Goal: Information Seeking & Learning: Learn about a topic

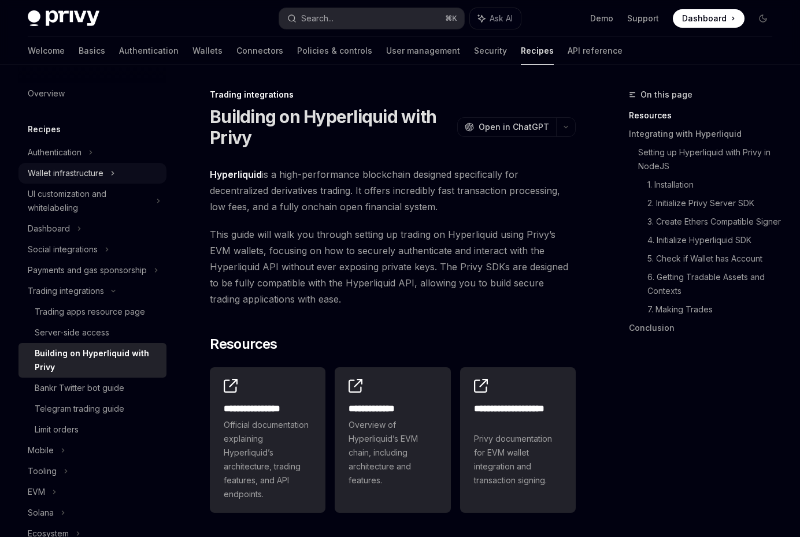
click at [113, 178] on icon at bounding box center [112, 173] width 5 height 14
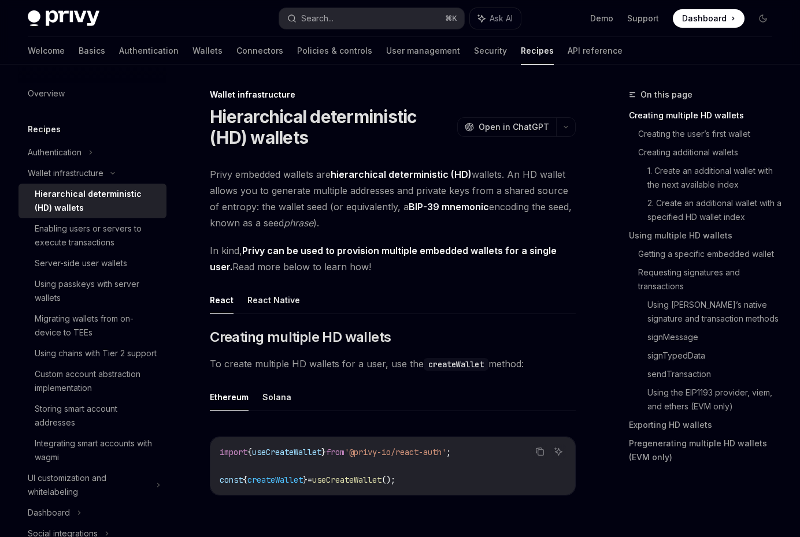
click at [116, 197] on div "Hierarchical deterministic (HD) wallets" at bounding box center [97, 201] width 125 height 28
click at [116, 222] on div "Enabling users or servers to execute transactions" at bounding box center [97, 236] width 125 height 28
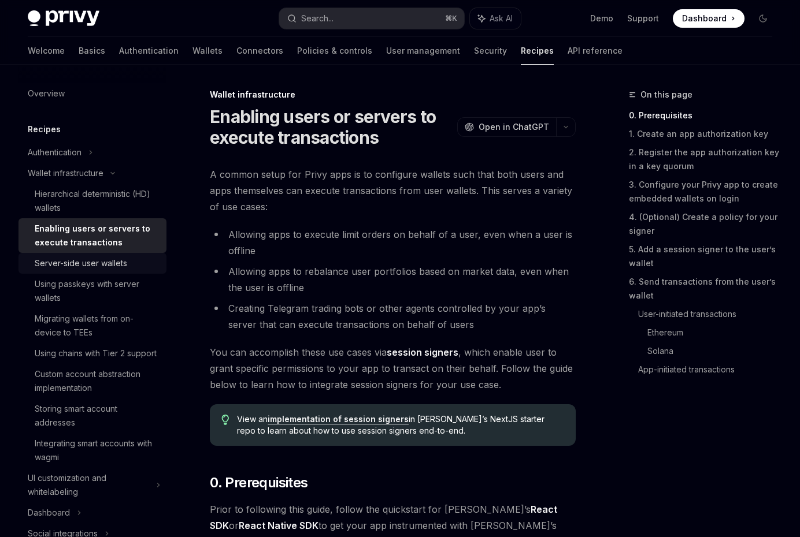
click at [115, 255] on link "Server-side user wallets" at bounding box center [92, 263] width 148 height 21
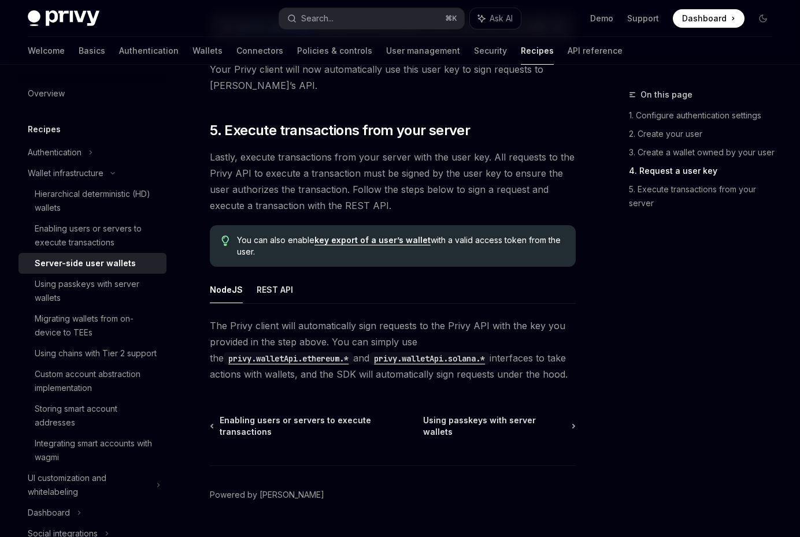
scroll to position [2332, 0]
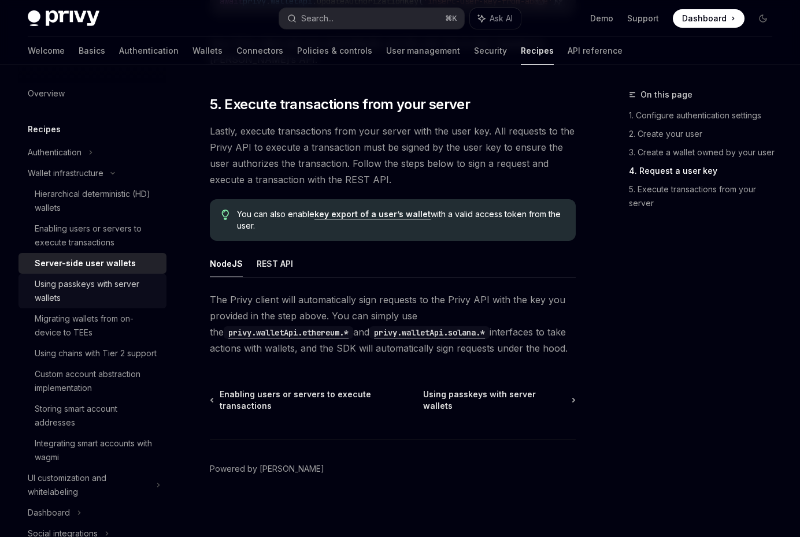
click at [117, 288] on div "Using passkeys with server wallets" at bounding box center [97, 291] width 125 height 28
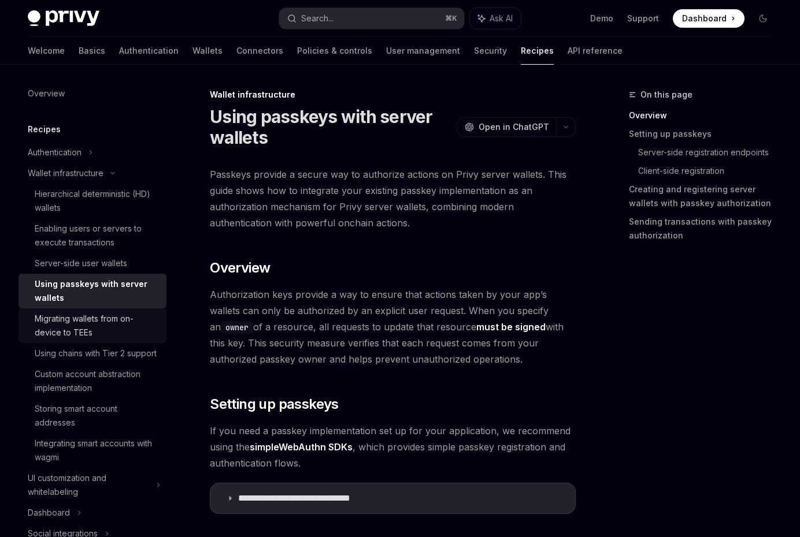
click at [118, 313] on div "Migrating wallets from on-device to TEEs" at bounding box center [97, 326] width 125 height 28
type textarea "*"
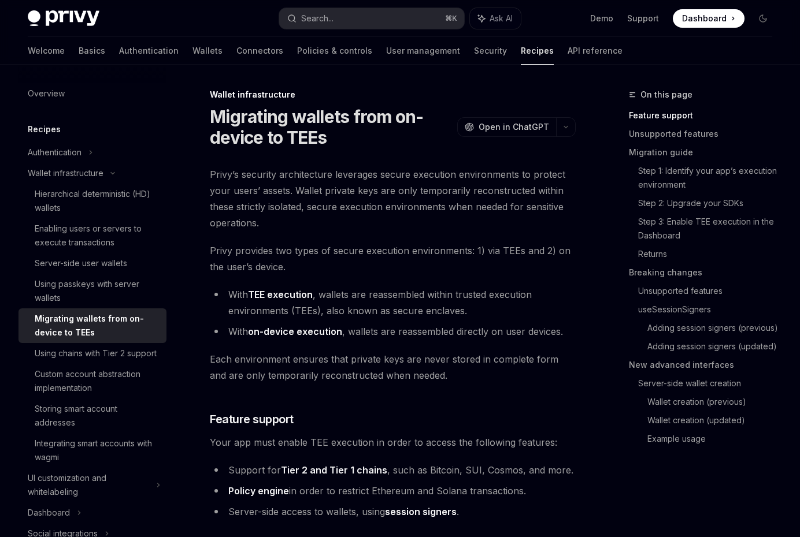
click at [310, 112] on h1 "Migrating wallets from on-device to TEEs" at bounding box center [331, 127] width 243 height 42
click at [522, 19] on div "Privy Docs home page Search... ⌘ K Ask AI Demo Support Dashboard Dashboard Sear…" at bounding box center [400, 18] width 744 height 37
click at [422, 112] on h1 "Migrating wallets from on-device to TEEs" at bounding box center [331, 127] width 243 height 42
click at [354, 15] on button "Search... ⌘ K" at bounding box center [371, 18] width 185 height 21
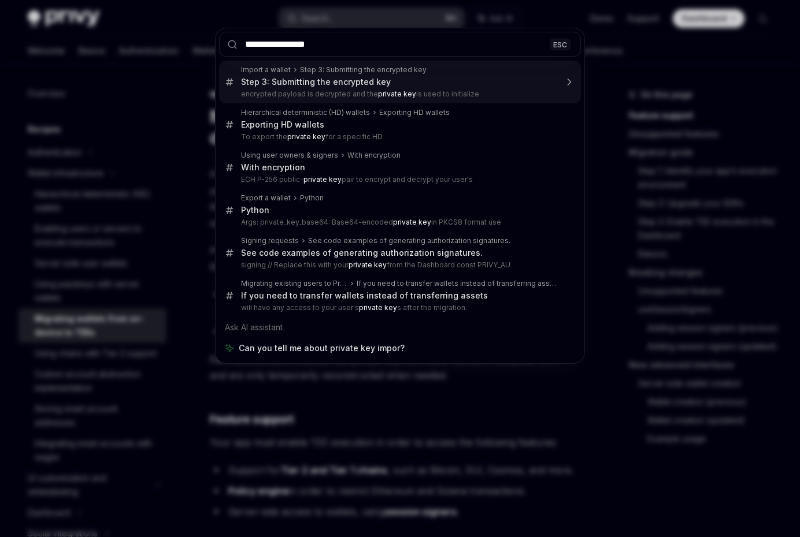
type input "**********"
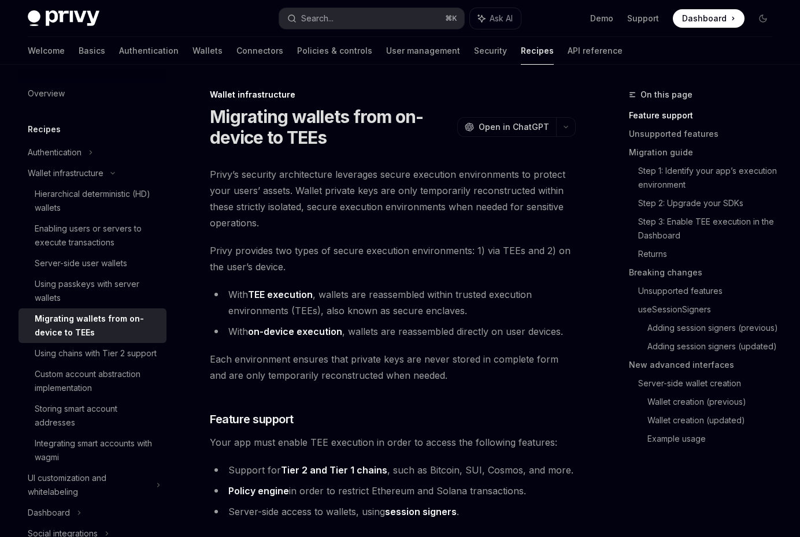
type textarea "*"
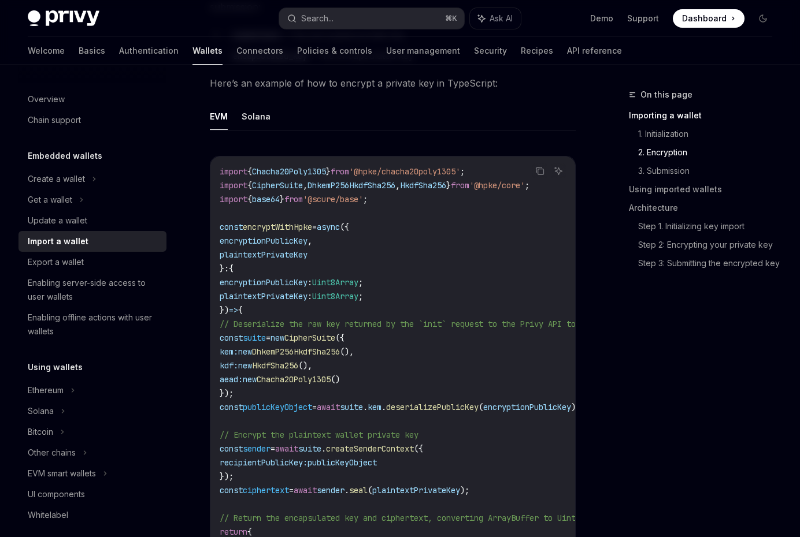
scroll to position [997, 0]
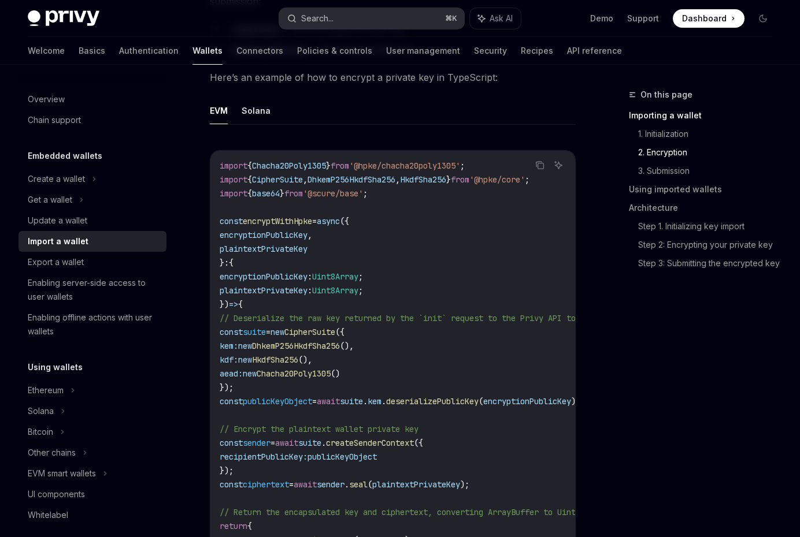
click at [333, 18] on div "Search..." at bounding box center [317, 19] width 32 height 14
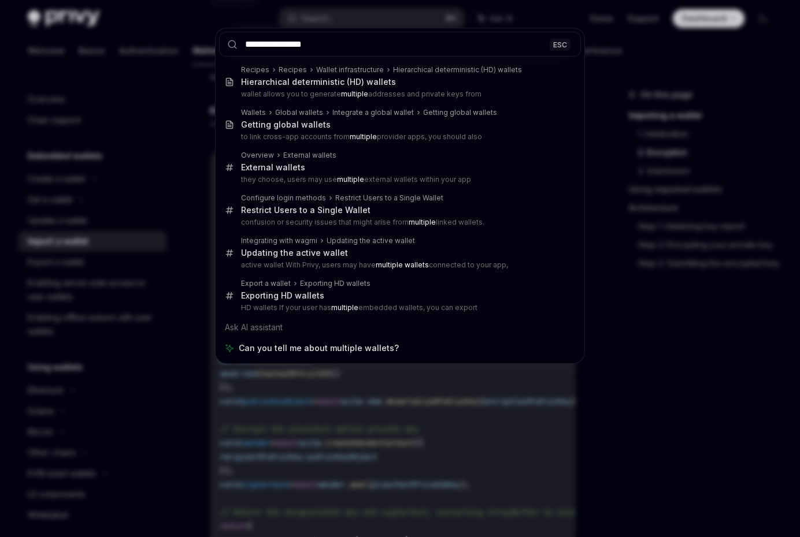
type input "**********"
click at [687, 160] on div "**********" at bounding box center [400, 268] width 800 height 537
